Goal: Transaction & Acquisition: Purchase product/service

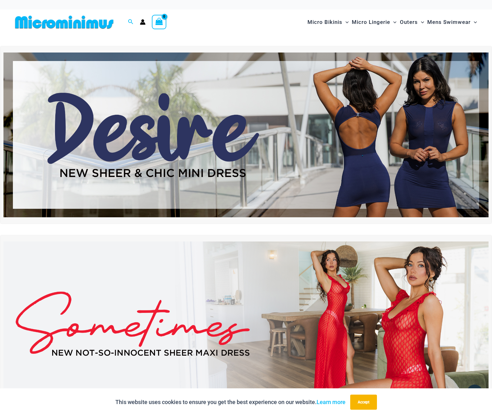
click at [390, 151] on img at bounding box center [245, 135] width 485 height 165
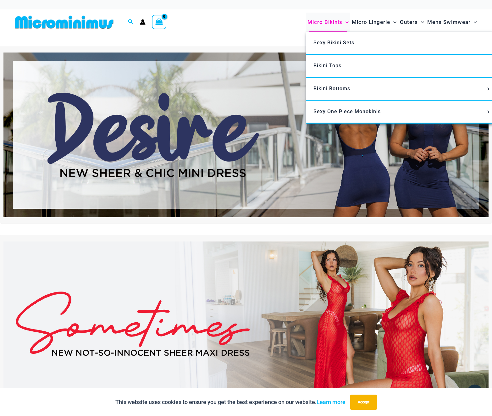
click at [315, 20] on span "Micro Bikinis" at bounding box center [325, 22] width 35 height 16
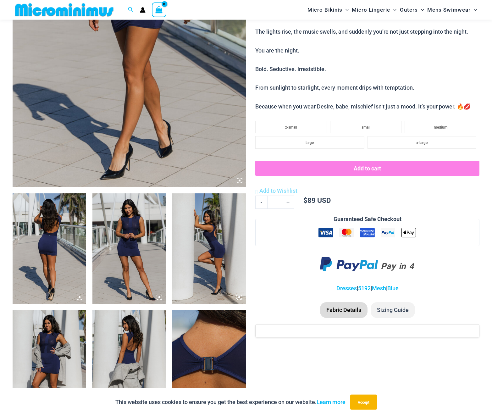
scroll to position [221, 0]
click at [158, 242] on img at bounding box center [129, 248] width 74 height 110
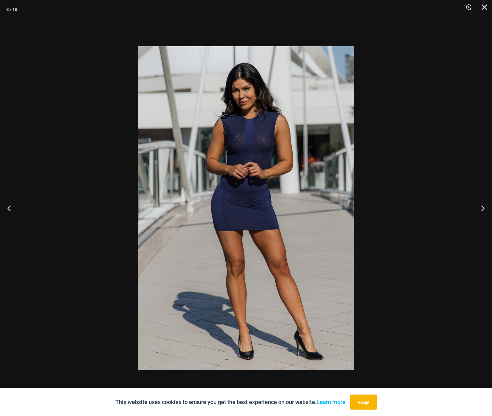
click at [239, 160] on img at bounding box center [246, 208] width 216 height 324
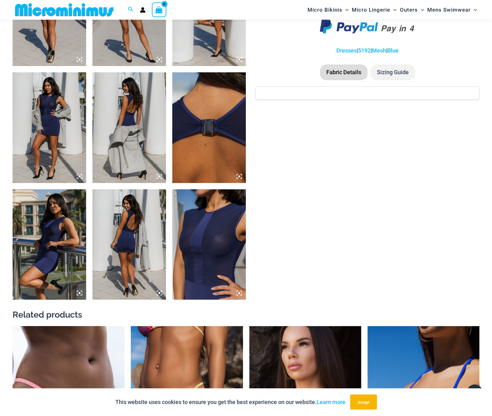
scroll to position [461, 0]
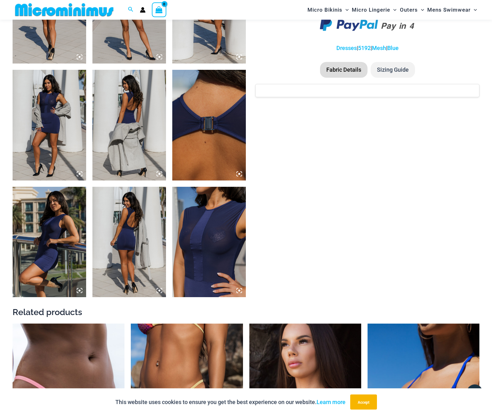
click at [198, 245] on img at bounding box center [209, 242] width 74 height 110
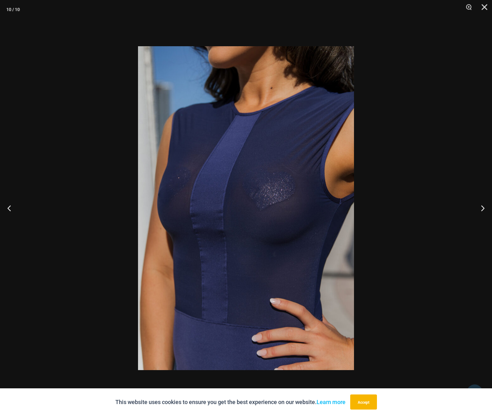
click at [260, 201] on img at bounding box center [246, 208] width 216 height 324
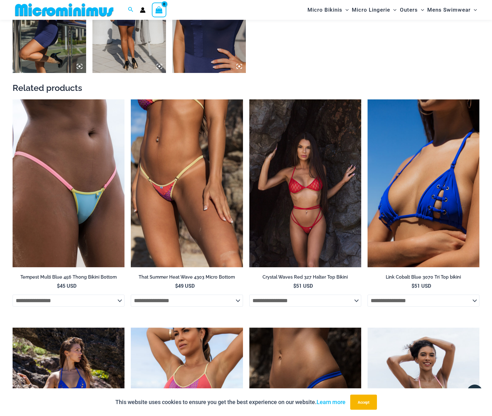
scroll to position [685, 0]
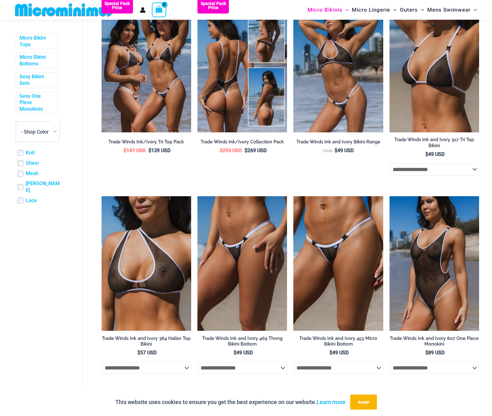
scroll to position [219, 0]
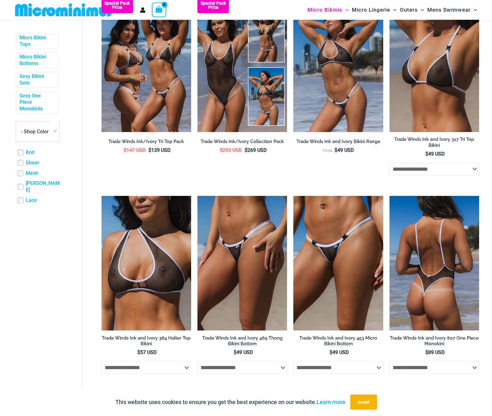
click at [412, 218] on img at bounding box center [435, 263] width 90 height 135
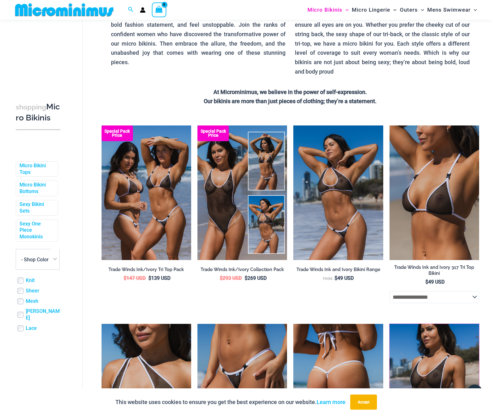
scroll to position [90, 0]
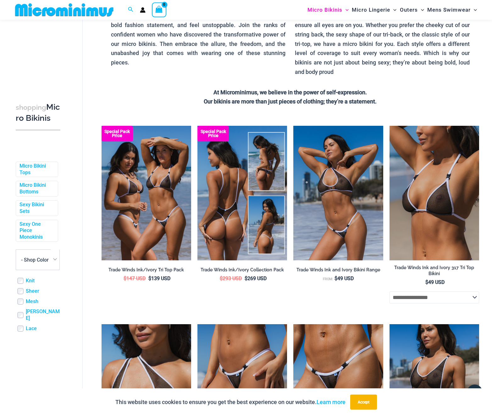
click at [253, 214] on img at bounding box center [243, 193] width 90 height 135
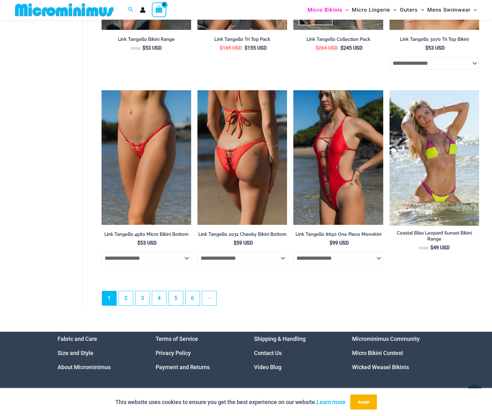
scroll to position [1494, 0]
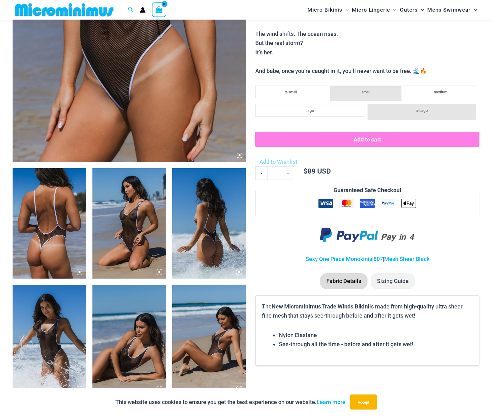
scroll to position [252, 0]
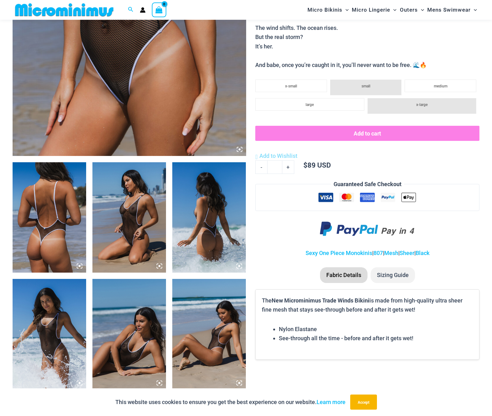
click at [113, 209] on img at bounding box center [129, 217] width 74 height 110
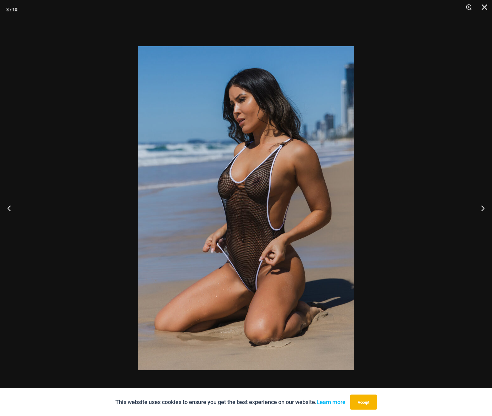
click at [249, 205] on img at bounding box center [246, 208] width 216 height 324
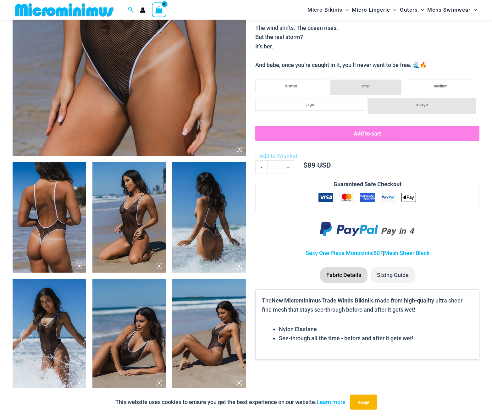
click at [54, 332] on img at bounding box center [50, 334] width 74 height 110
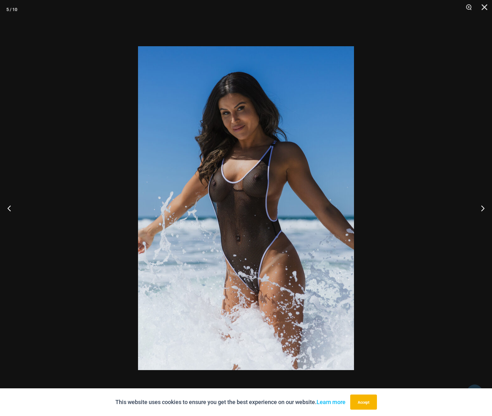
click at [392, 209] on div at bounding box center [246, 208] width 492 height 416
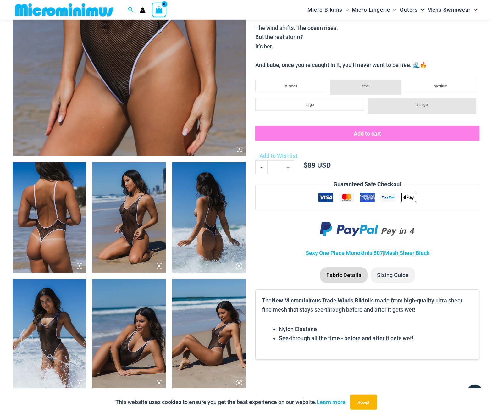
click at [144, 214] on img at bounding box center [129, 217] width 74 height 110
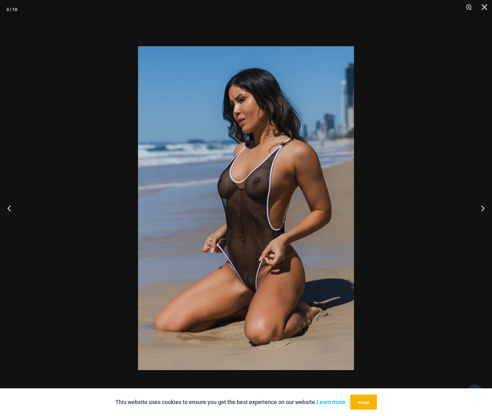
click at [393, 185] on div at bounding box center [246, 208] width 492 height 416
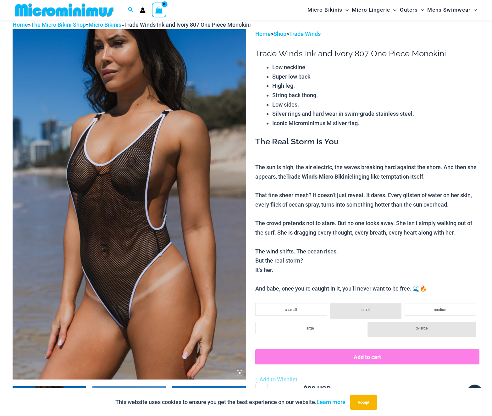
scroll to position [28, 0]
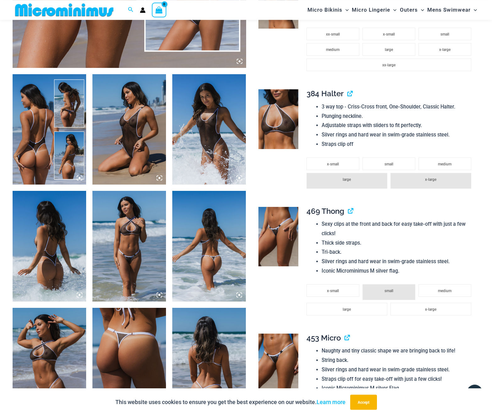
scroll to position [340, 0]
click at [112, 249] on img at bounding box center [129, 246] width 74 height 110
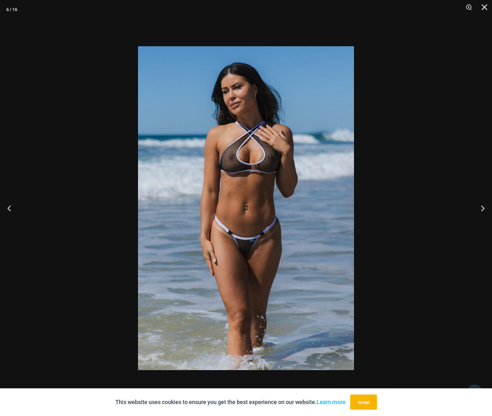
click at [235, 153] on img at bounding box center [246, 208] width 216 height 324
